Goal: Information Seeking & Learning: Learn about a topic

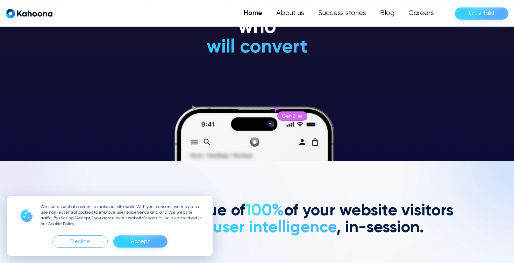
scroll to position [117, 0]
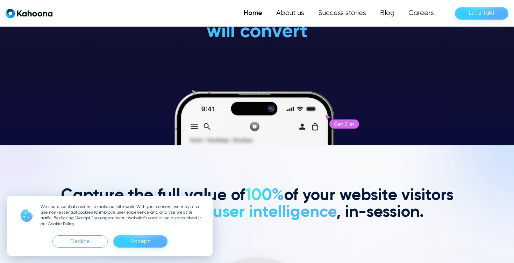
click at [152, 240] on div "Accept" at bounding box center [140, 241] width 54 height 12
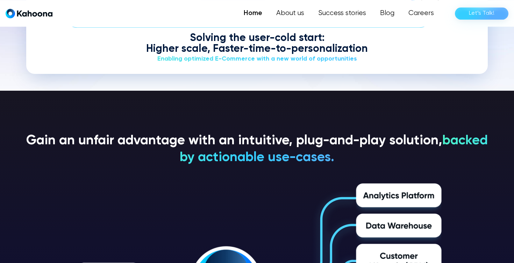
scroll to position [1007, 0]
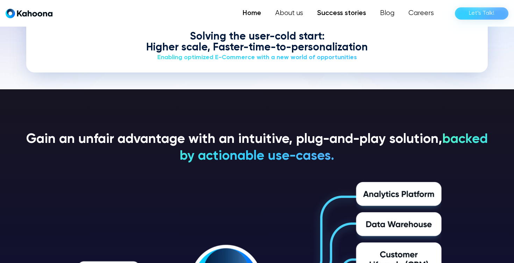
click at [339, 15] on link "Success stories" at bounding box center [341, 13] width 63 height 14
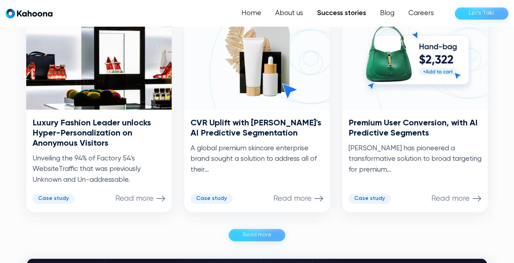
scroll to position [355, 0]
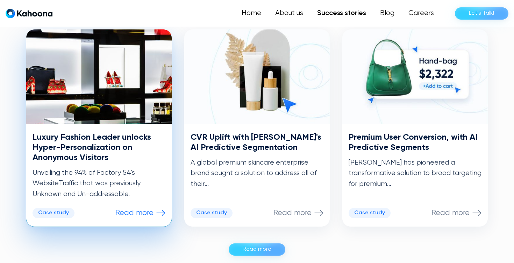
click at [93, 78] on img at bounding box center [98, 76] width 145 height 94
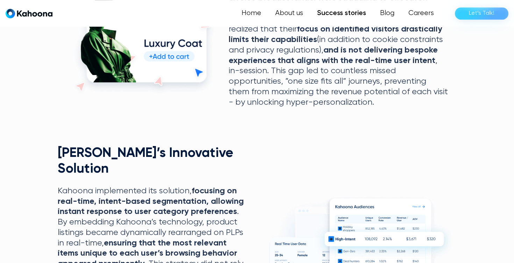
scroll to position [420, 0]
